Goal: Task Accomplishment & Management: Manage account settings

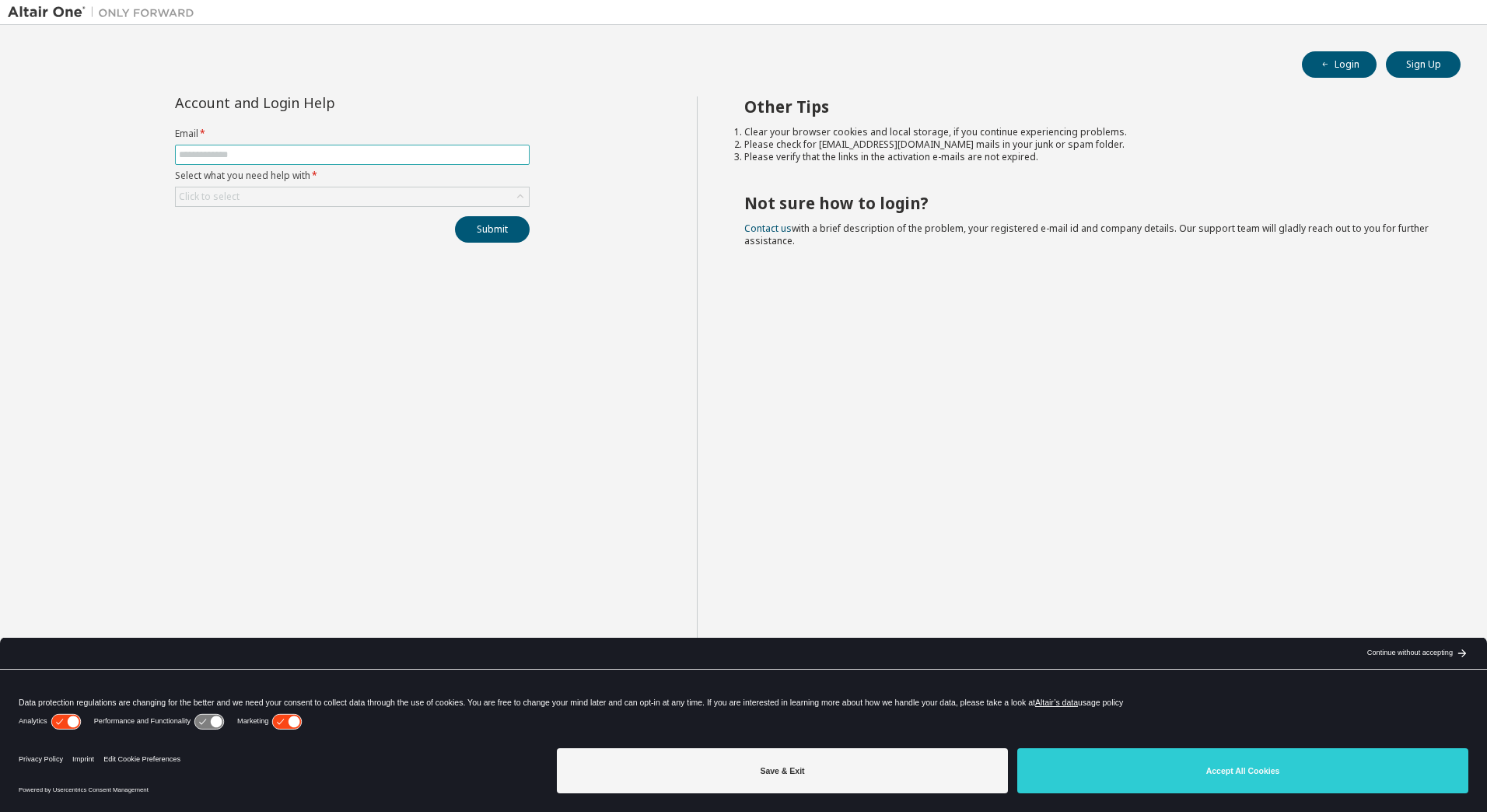
click at [251, 158] on input "text" at bounding box center [353, 154] width 347 height 12
type input "**********"
click at [517, 196] on icon at bounding box center [520, 196] width 15 height 15
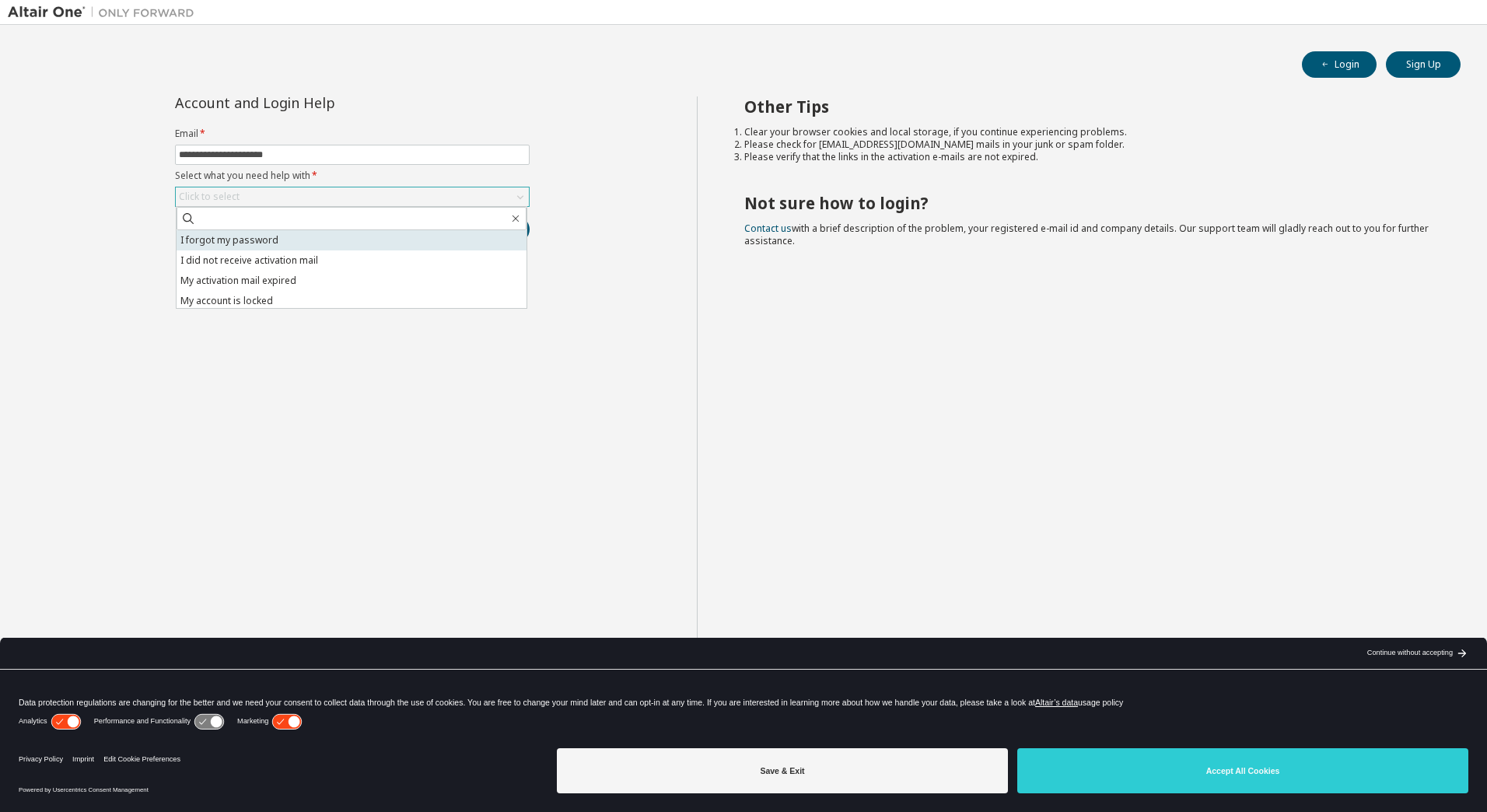
click at [233, 241] on li "I forgot my password" at bounding box center [351, 240] width 350 height 20
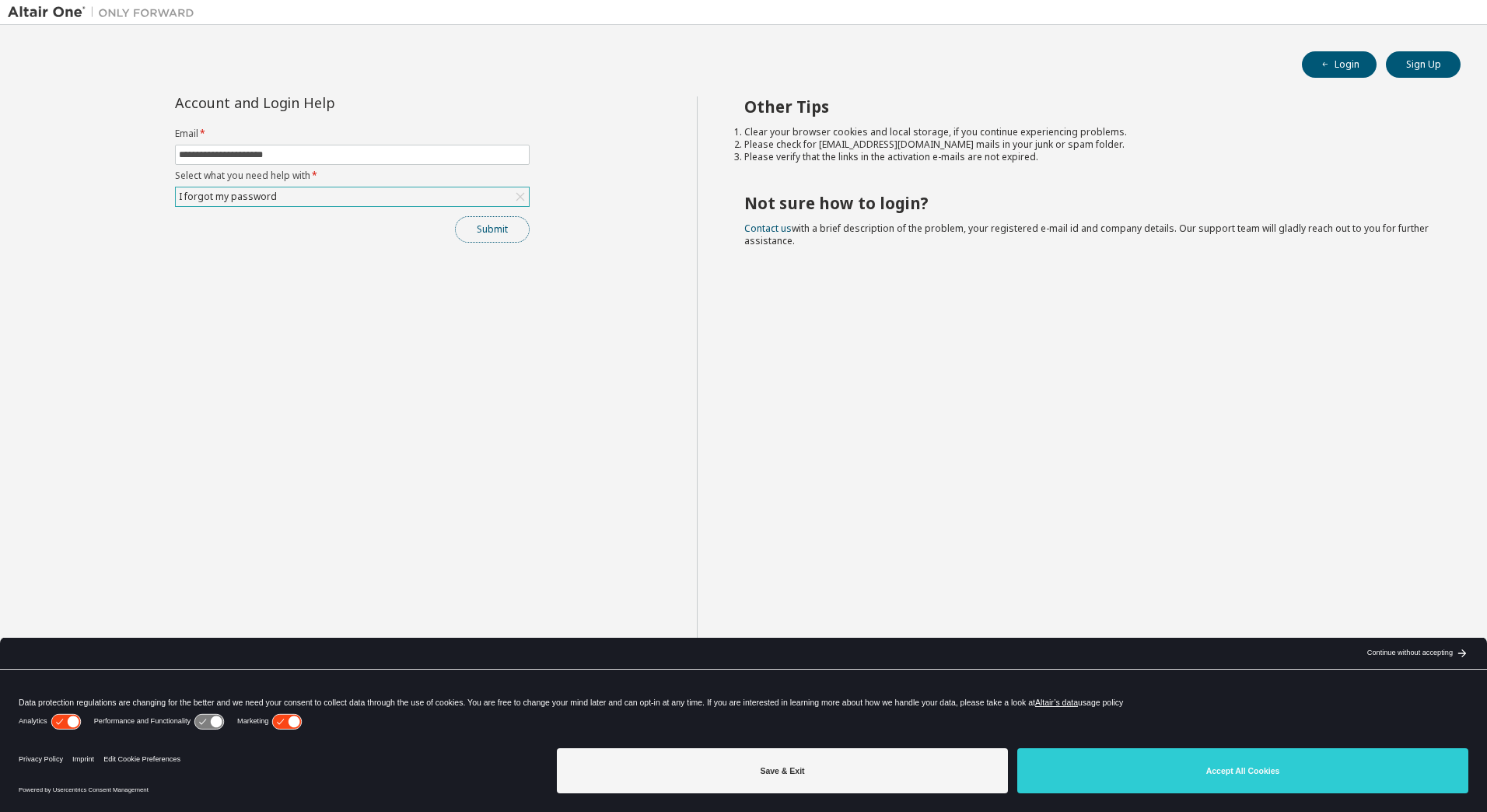
click at [475, 227] on button "Submit" at bounding box center [492, 229] width 74 height 27
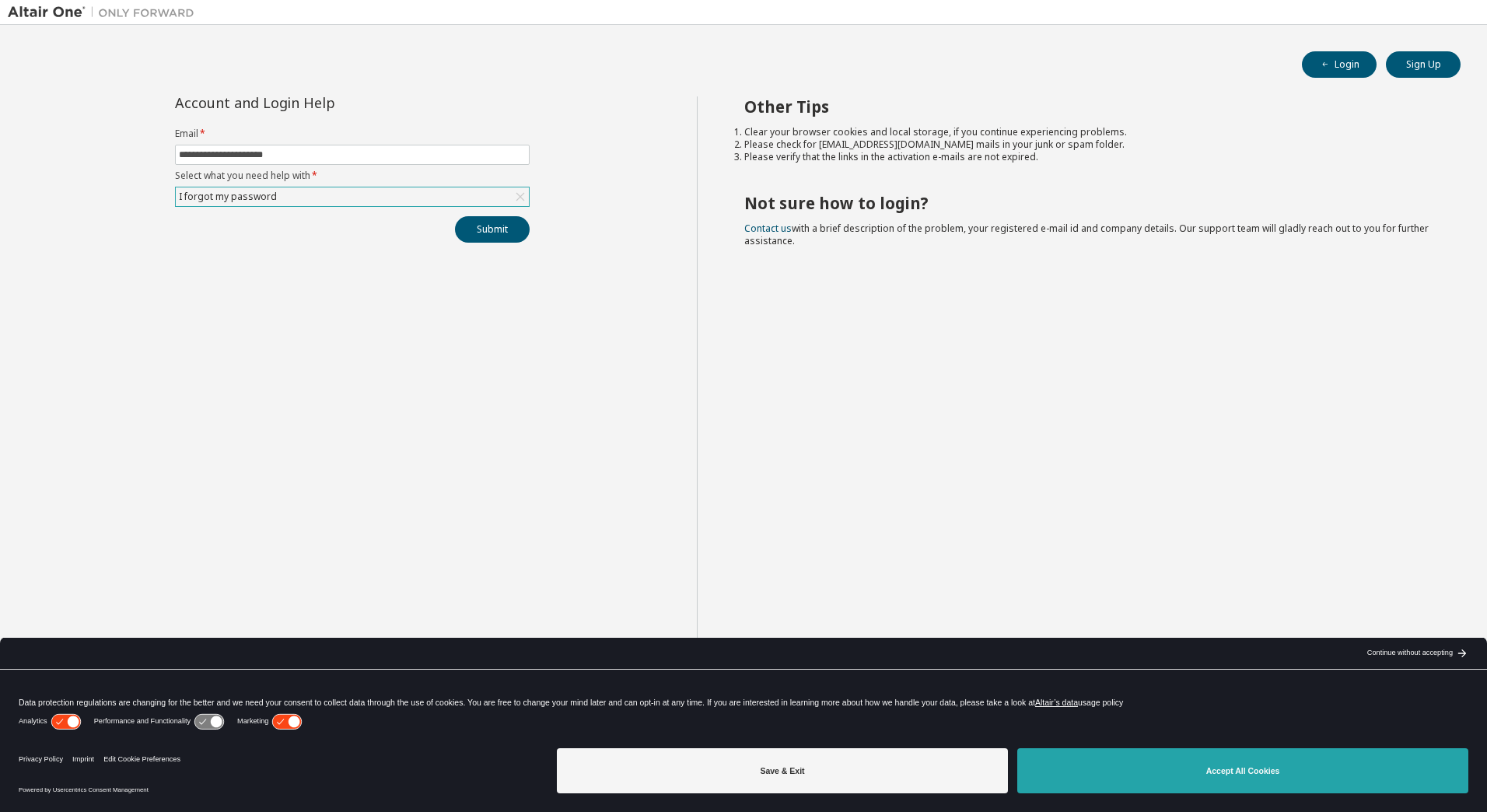
click at [1251, 776] on button "Accept All Cookies" at bounding box center [1242, 771] width 451 height 45
